Goal: Transaction & Acquisition: Purchase product/service

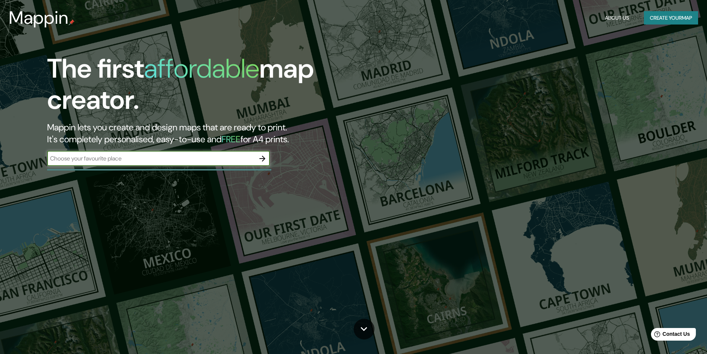
click at [650, 15] on button "Create your map" at bounding box center [671, 18] width 54 height 14
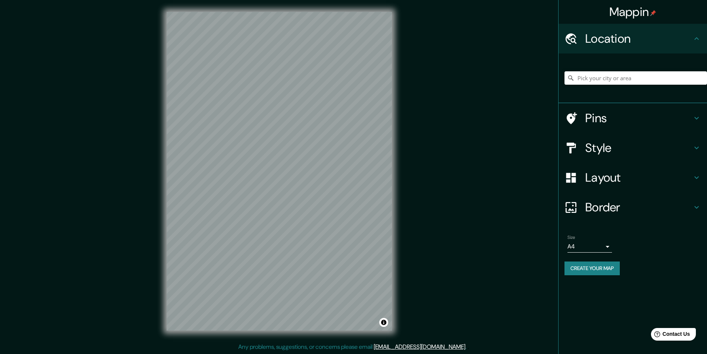
click at [663, 121] on h4 "Pins" at bounding box center [639, 118] width 107 height 15
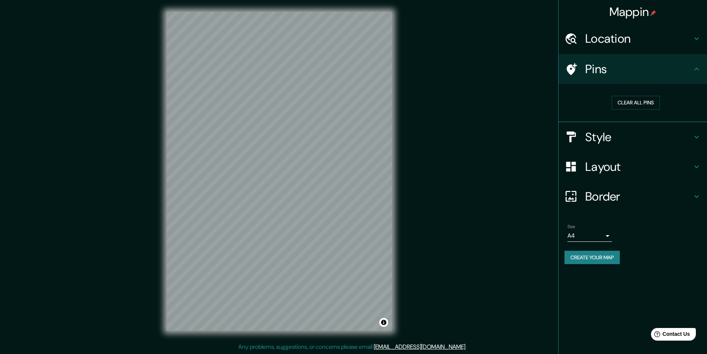
click at [635, 37] on h4 "Location" at bounding box center [639, 38] width 107 height 15
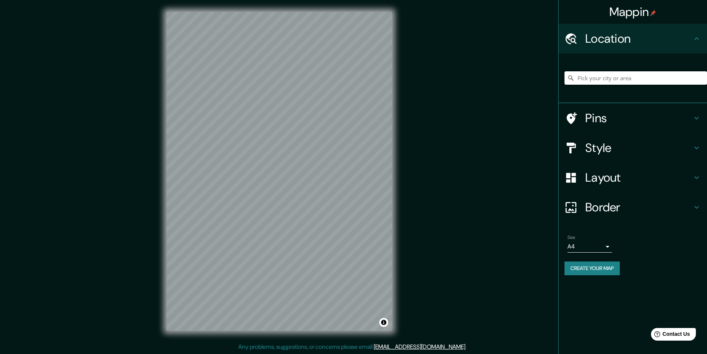
click at [617, 76] on input "Pick your city or area" at bounding box center [636, 77] width 143 height 13
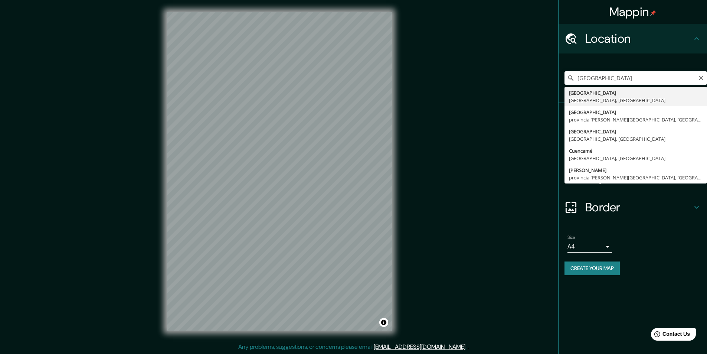
type input "[GEOGRAPHIC_DATA], [GEOGRAPHIC_DATA], [GEOGRAPHIC_DATA]"
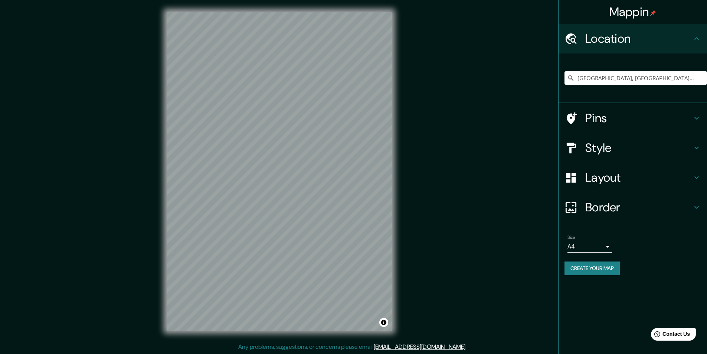
scroll to position [0, 0]
click at [648, 71] on div "[GEOGRAPHIC_DATA], [GEOGRAPHIC_DATA], [GEOGRAPHIC_DATA]" at bounding box center [636, 77] width 143 height 37
click at [650, 78] on input "[GEOGRAPHIC_DATA], [GEOGRAPHIC_DATA], [GEOGRAPHIC_DATA]" at bounding box center [636, 77] width 143 height 13
click at [699, 79] on icon "Clear" at bounding box center [701, 78] width 4 height 4
click at [677, 73] on input "Pick your city or area" at bounding box center [636, 77] width 143 height 13
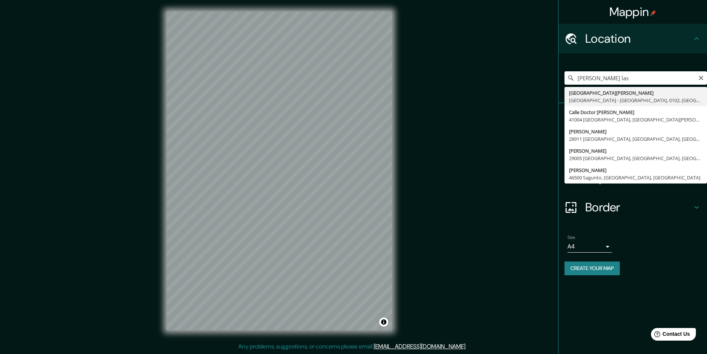
type input "[STREET_ADDRESS][PERSON_NAME]"
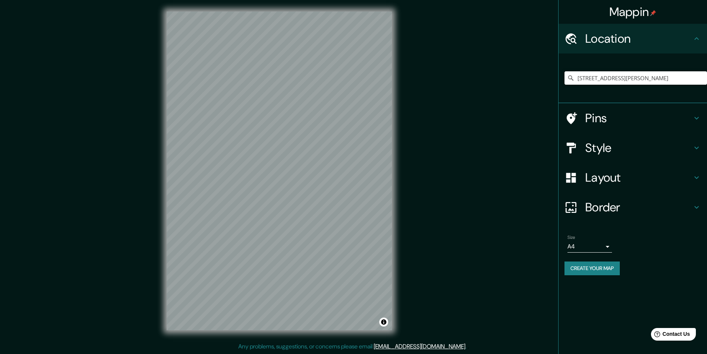
scroll to position [0, 0]
click at [642, 115] on h4 "Pins" at bounding box center [639, 118] width 107 height 15
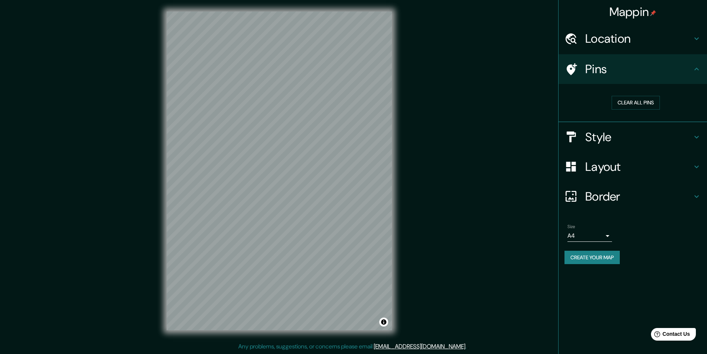
drag, startPoint x: 643, startPoint y: 101, endPoint x: 645, endPoint y: 72, distance: 29.4
click at [645, 72] on ul "Location [STREET_ADDRESS][PERSON_NAME] Pins Clear all pins Style Layout Border …" at bounding box center [633, 148] width 149 height 249
click at [635, 74] on h4 "Pins" at bounding box center [639, 69] width 107 height 15
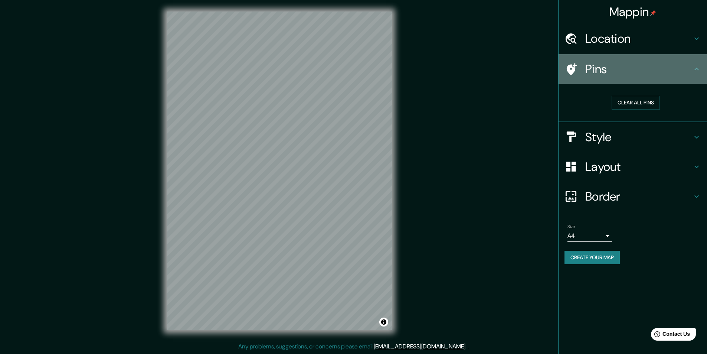
click at [569, 72] on icon at bounding box center [572, 69] width 10 height 12
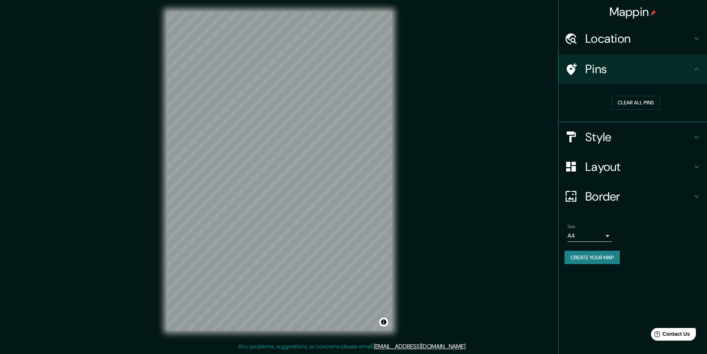
click at [689, 68] on h4 "Pins" at bounding box center [639, 69] width 107 height 15
click at [692, 39] on h4 "Location" at bounding box center [639, 38] width 107 height 15
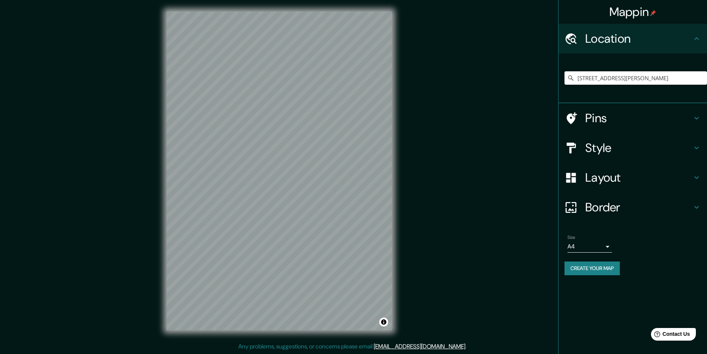
click at [645, 140] on h4 "Style" at bounding box center [639, 147] width 107 height 15
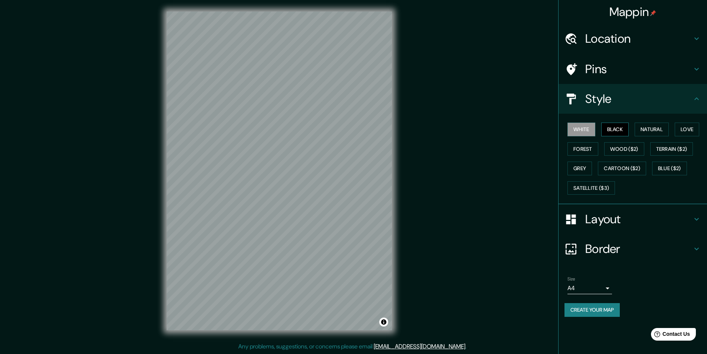
click at [614, 131] on button "Black" at bounding box center [615, 130] width 28 height 14
click at [662, 131] on button "Natural" at bounding box center [652, 130] width 34 height 14
click at [687, 130] on button "Love" at bounding box center [687, 130] width 25 height 14
click at [656, 136] on button "Natural" at bounding box center [652, 130] width 34 height 14
click at [695, 127] on button "Love" at bounding box center [687, 130] width 25 height 14
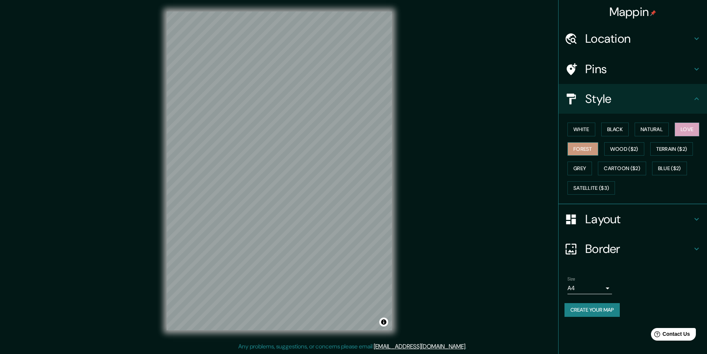
click at [569, 151] on button "Forest" at bounding box center [583, 149] width 31 height 14
click at [628, 150] on button "Wood ($2)" at bounding box center [624, 149] width 40 height 14
click at [665, 149] on button "Terrain ($2)" at bounding box center [671, 149] width 43 height 14
click at [585, 170] on button "Grey" at bounding box center [580, 169] width 25 height 14
click at [623, 170] on button "Cartoon ($2)" at bounding box center [622, 169] width 48 height 14
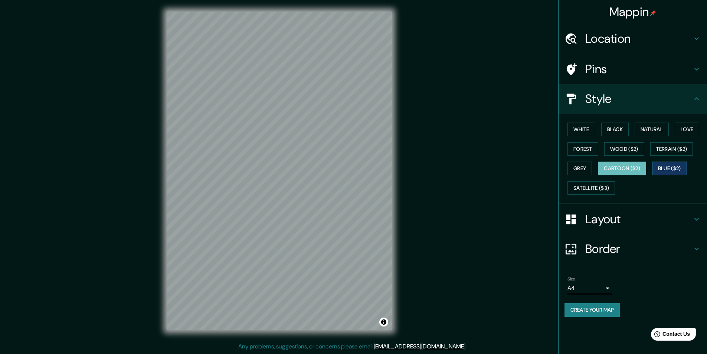
click at [662, 167] on button "Blue ($2)" at bounding box center [669, 169] width 35 height 14
click at [638, 167] on button "Cartoon ($2)" at bounding box center [622, 169] width 48 height 14
click at [613, 185] on button "Satellite ($3)" at bounding box center [592, 188] width 48 height 14
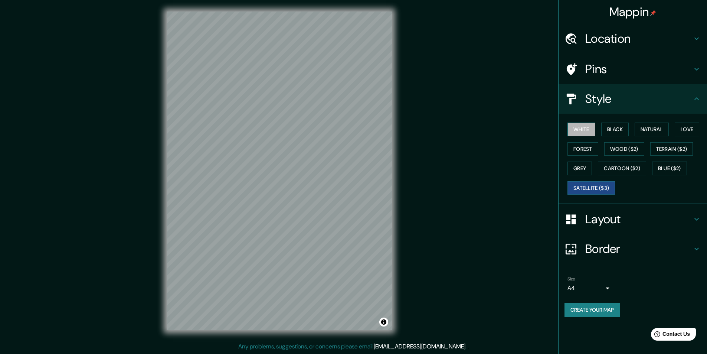
click at [591, 131] on button "White" at bounding box center [582, 130] width 28 height 14
click at [596, 147] on button "Forest" at bounding box center [583, 149] width 31 height 14
click at [625, 123] on button "Black" at bounding box center [615, 130] width 28 height 14
click at [625, 147] on button "Wood ($2)" at bounding box center [624, 149] width 40 height 14
click at [567, 127] on div "White Black Natural Love Forest Wood ($2) Terrain ($2) Grey Cartoon ($2) Blue (…" at bounding box center [636, 159] width 143 height 78
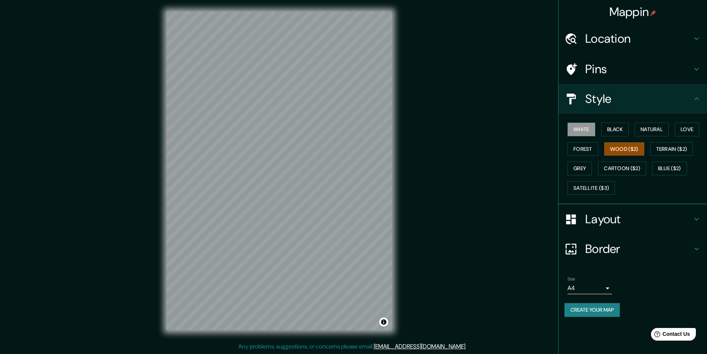
click at [575, 135] on button "White" at bounding box center [582, 130] width 28 height 14
click at [599, 214] on h4 "Layout" at bounding box center [639, 219] width 107 height 15
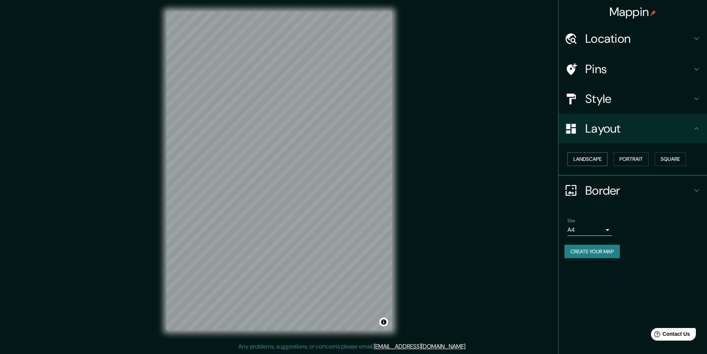
click at [596, 163] on button "Landscape" at bounding box center [588, 159] width 40 height 14
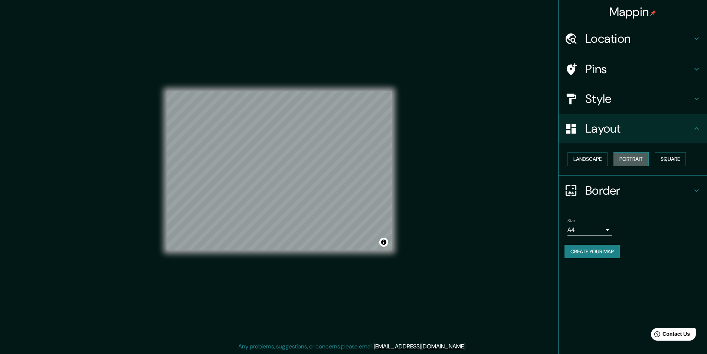
click at [639, 162] on button "Portrait" at bounding box center [631, 159] width 35 height 14
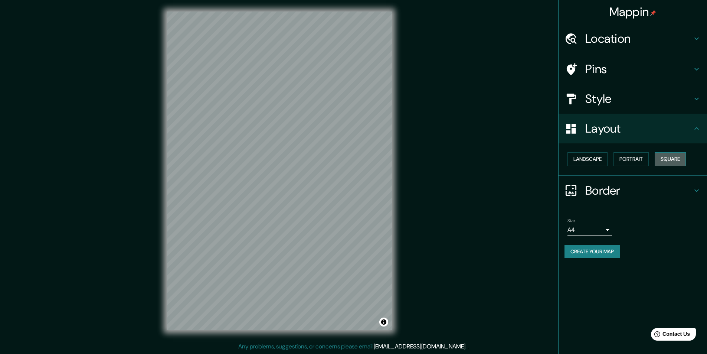
click at [681, 158] on button "Square" at bounding box center [670, 159] width 31 height 14
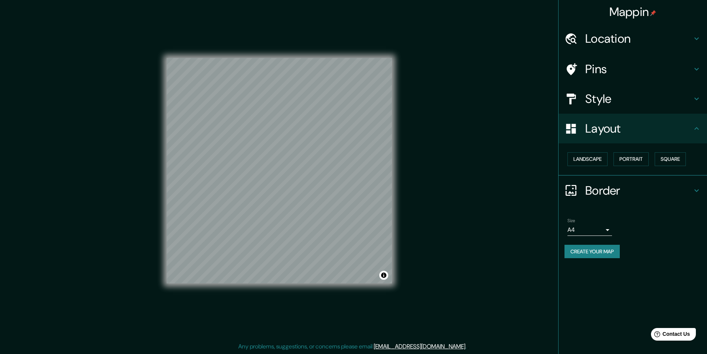
click at [620, 192] on h4 "Border" at bounding box center [639, 190] width 107 height 15
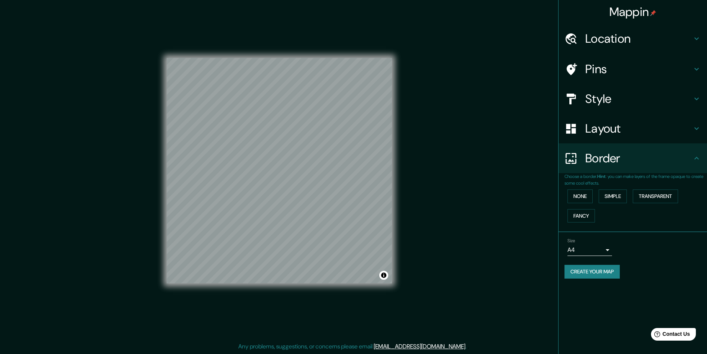
click at [582, 184] on p "Choose a border. Hint : you can make layers of the frame opaque to create some …" at bounding box center [636, 179] width 143 height 13
click at [585, 198] on button "None" at bounding box center [580, 196] width 25 height 14
click at [587, 207] on div "None Simple Transparent Fancy" at bounding box center [636, 205] width 143 height 39
click at [587, 210] on button "Fancy" at bounding box center [581, 216] width 27 height 14
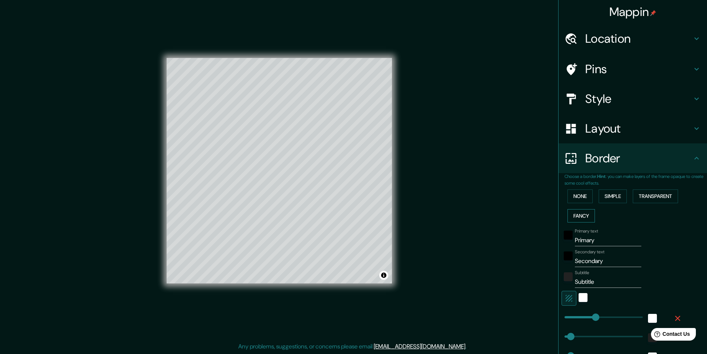
click at [589, 213] on button "Fancy" at bounding box center [581, 216] width 27 height 14
type input "243"
type input "49"
type input "24"
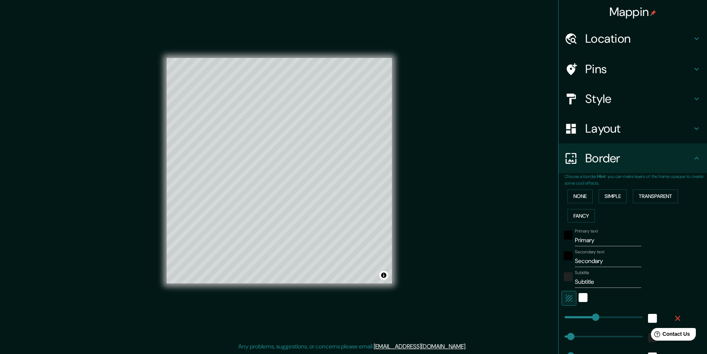
click at [633, 189] on div "None Simple Transparent Fancy" at bounding box center [636, 205] width 143 height 39
click at [623, 195] on button "Simple" at bounding box center [613, 196] width 28 height 14
click at [639, 193] on button "Transparent" at bounding box center [655, 196] width 45 height 14
click at [565, 193] on div "None Simple Transparent Fancy" at bounding box center [636, 205] width 143 height 39
click at [569, 192] on button "None" at bounding box center [580, 196] width 25 height 14
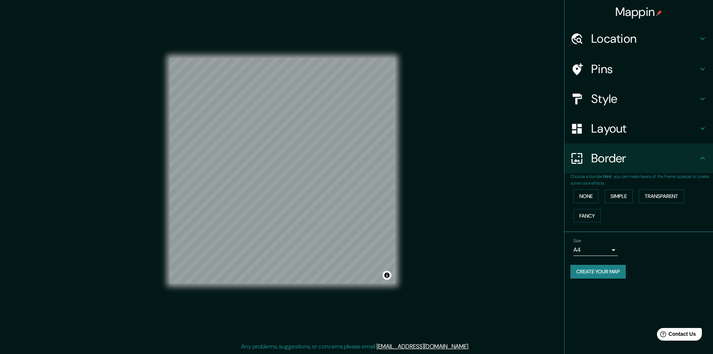
click at [599, 251] on body "Mappin Location [STREET_ADDRESS][PERSON_NAME] Pins Style Layout Border Choose a…" at bounding box center [356, 177] width 713 height 354
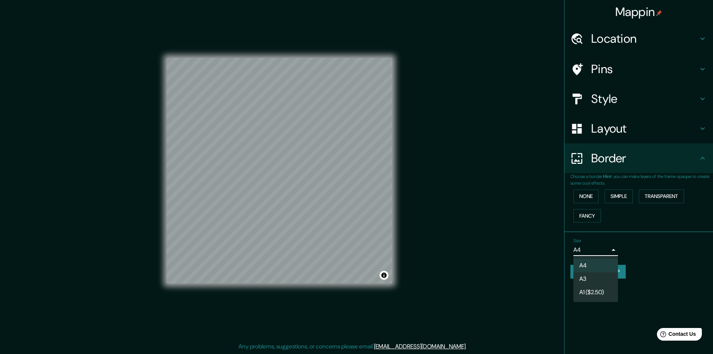
click at [599, 251] on div at bounding box center [356, 177] width 713 height 354
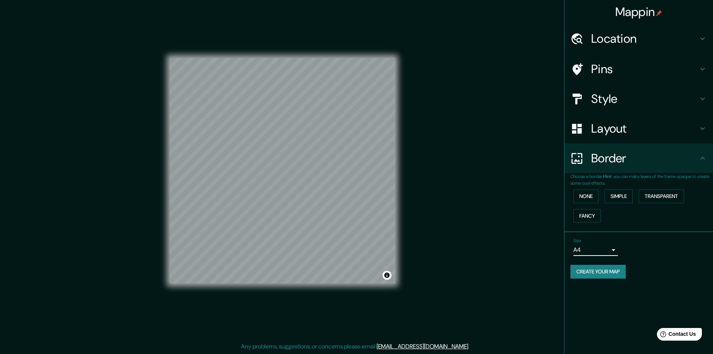
click at [598, 249] on body "Mappin Location [STREET_ADDRESS][PERSON_NAME] Pins Style Layout Border Choose a…" at bounding box center [356, 177] width 713 height 354
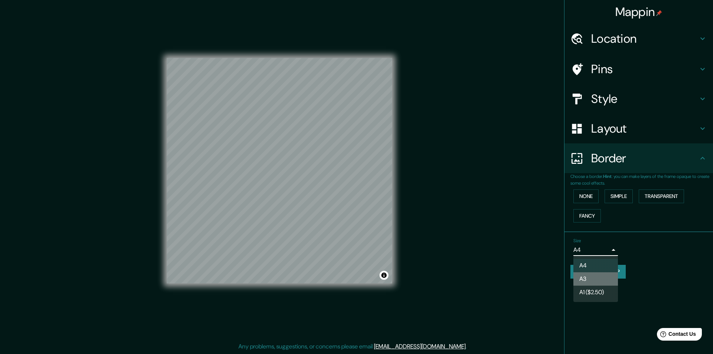
click at [595, 283] on li "A3" at bounding box center [595, 278] width 45 height 13
type input "a4"
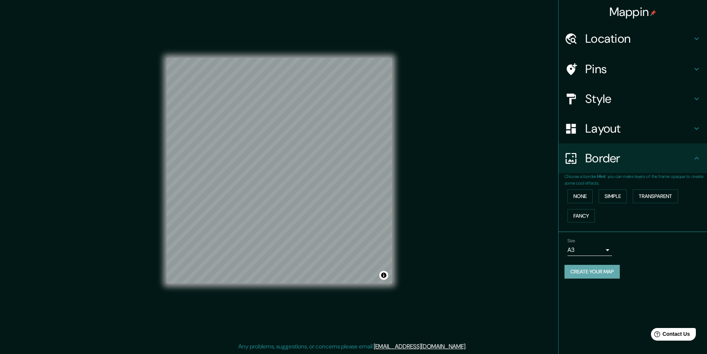
click at [598, 268] on button "Create your map" at bounding box center [592, 272] width 55 height 14
click at [611, 276] on button "Create your map" at bounding box center [592, 272] width 55 height 14
